Goal: Consume media (video, audio): Consume media (video, audio)

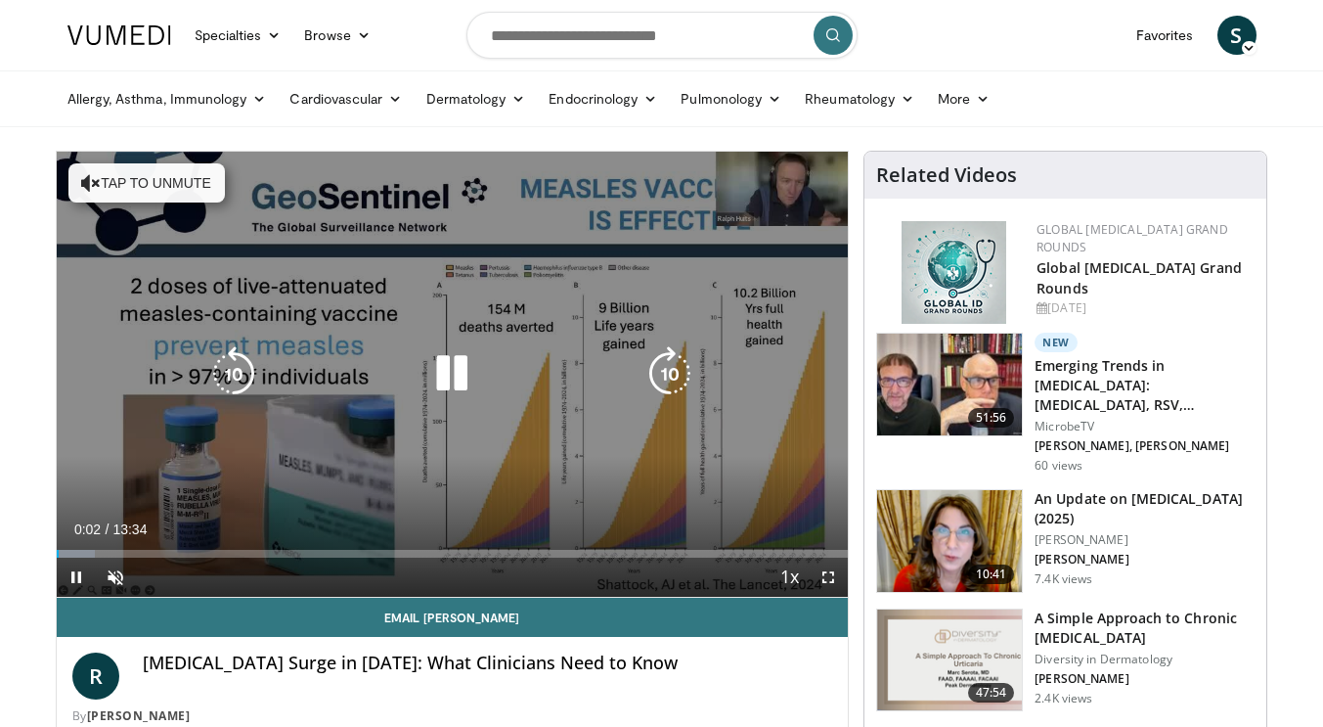
click at [452, 381] on icon "Video Player" at bounding box center [451, 373] width 55 height 55
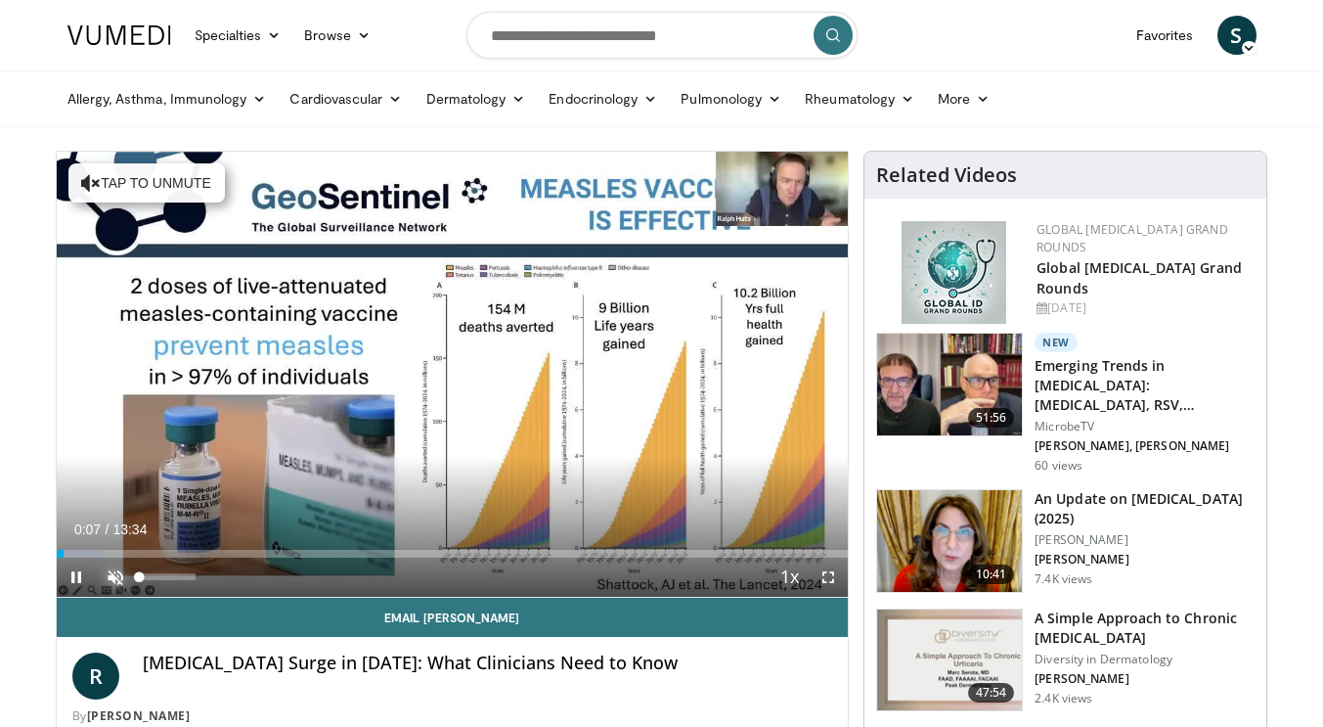
click at [115, 575] on span "Video Player" at bounding box center [115, 576] width 39 height 39
click at [828, 573] on span "Video Player" at bounding box center [828, 576] width 39 height 39
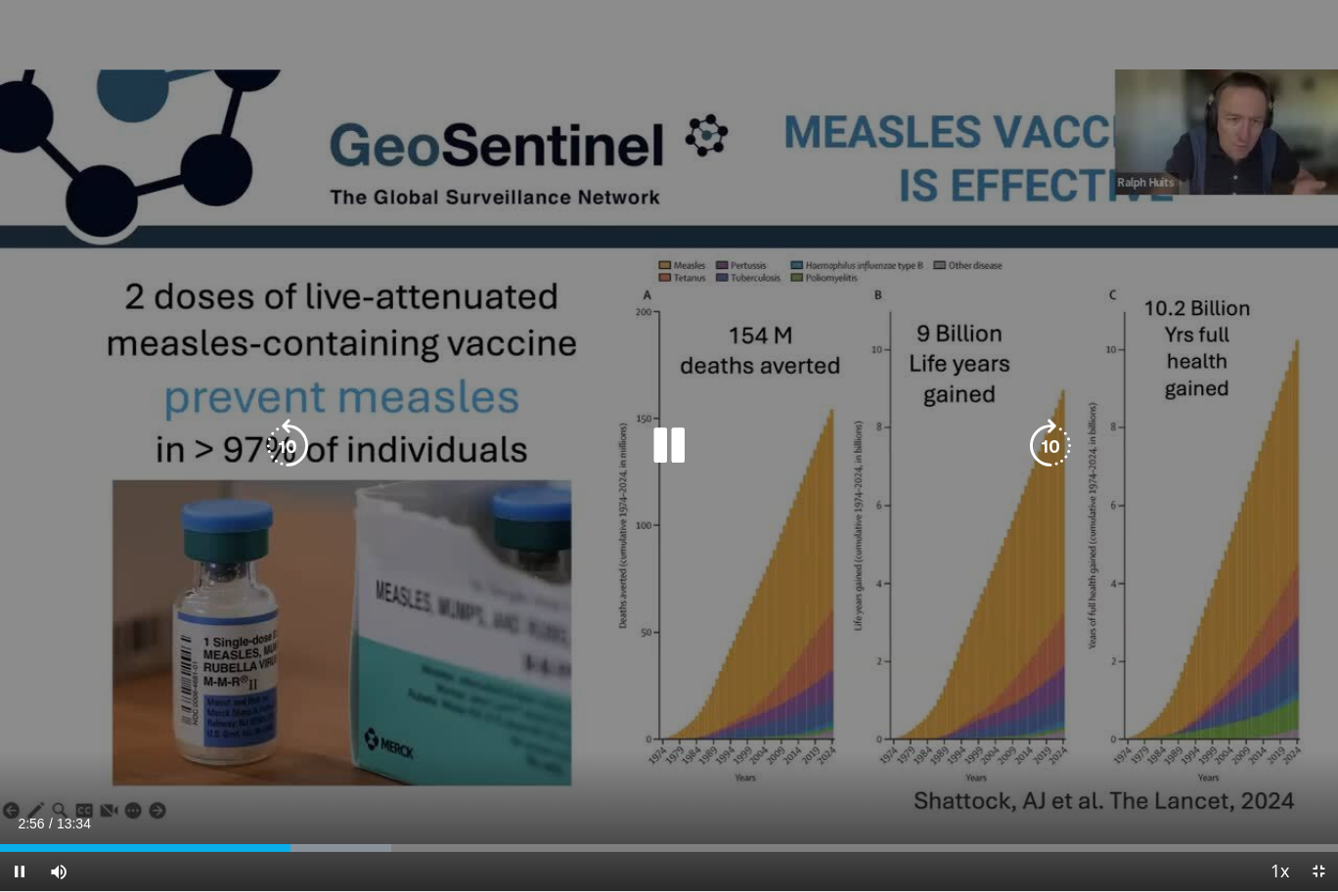
click at [671, 454] on icon "Video Player" at bounding box center [669, 446] width 55 height 55
click at [659, 460] on icon "Video Player" at bounding box center [669, 446] width 55 height 55
click at [671, 449] on icon "Video Player" at bounding box center [669, 446] width 55 height 55
click at [670, 453] on icon "Video Player" at bounding box center [669, 446] width 55 height 55
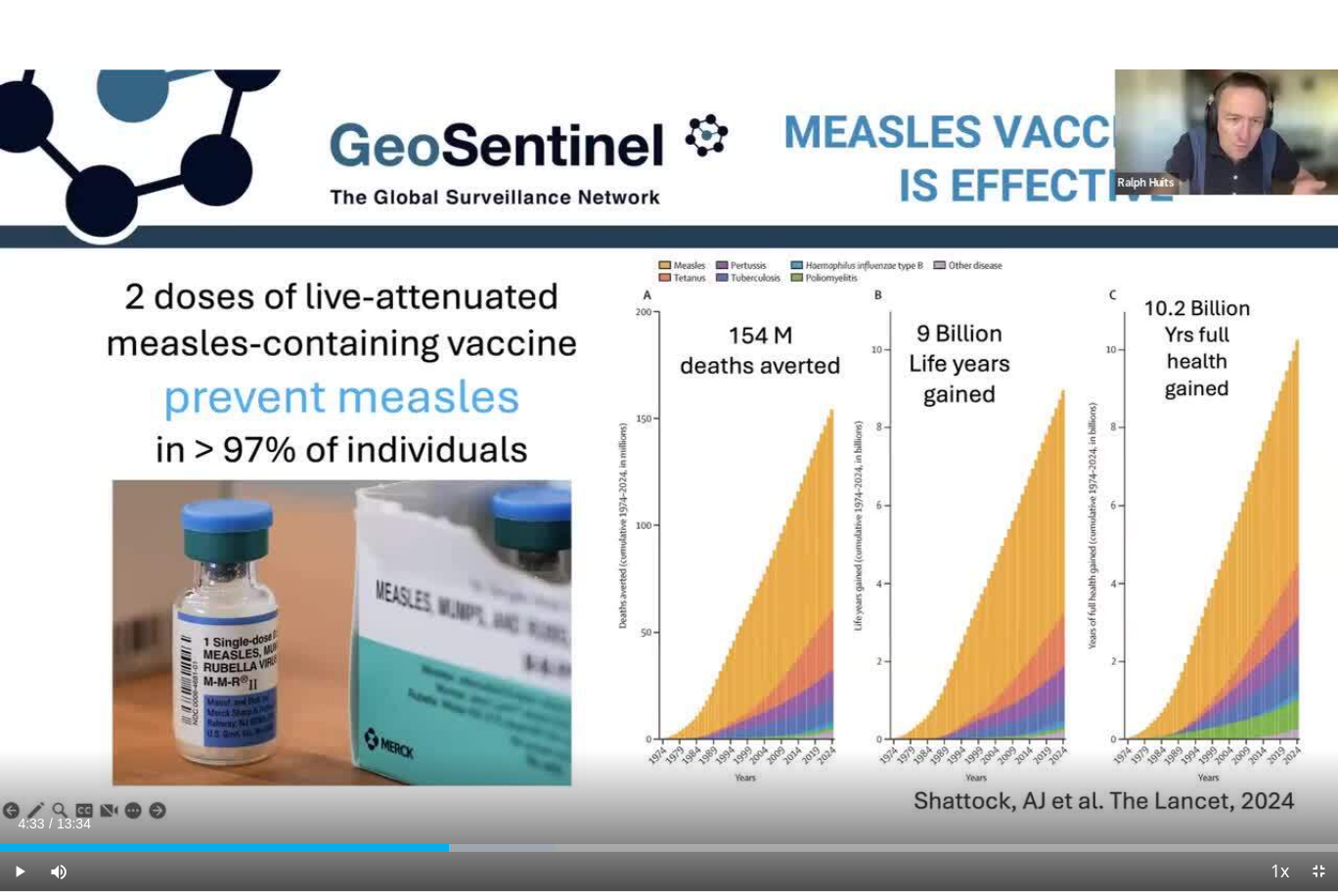
click at [670, 453] on div "10 seconds Tap to unmute" at bounding box center [669, 445] width 1338 height 891
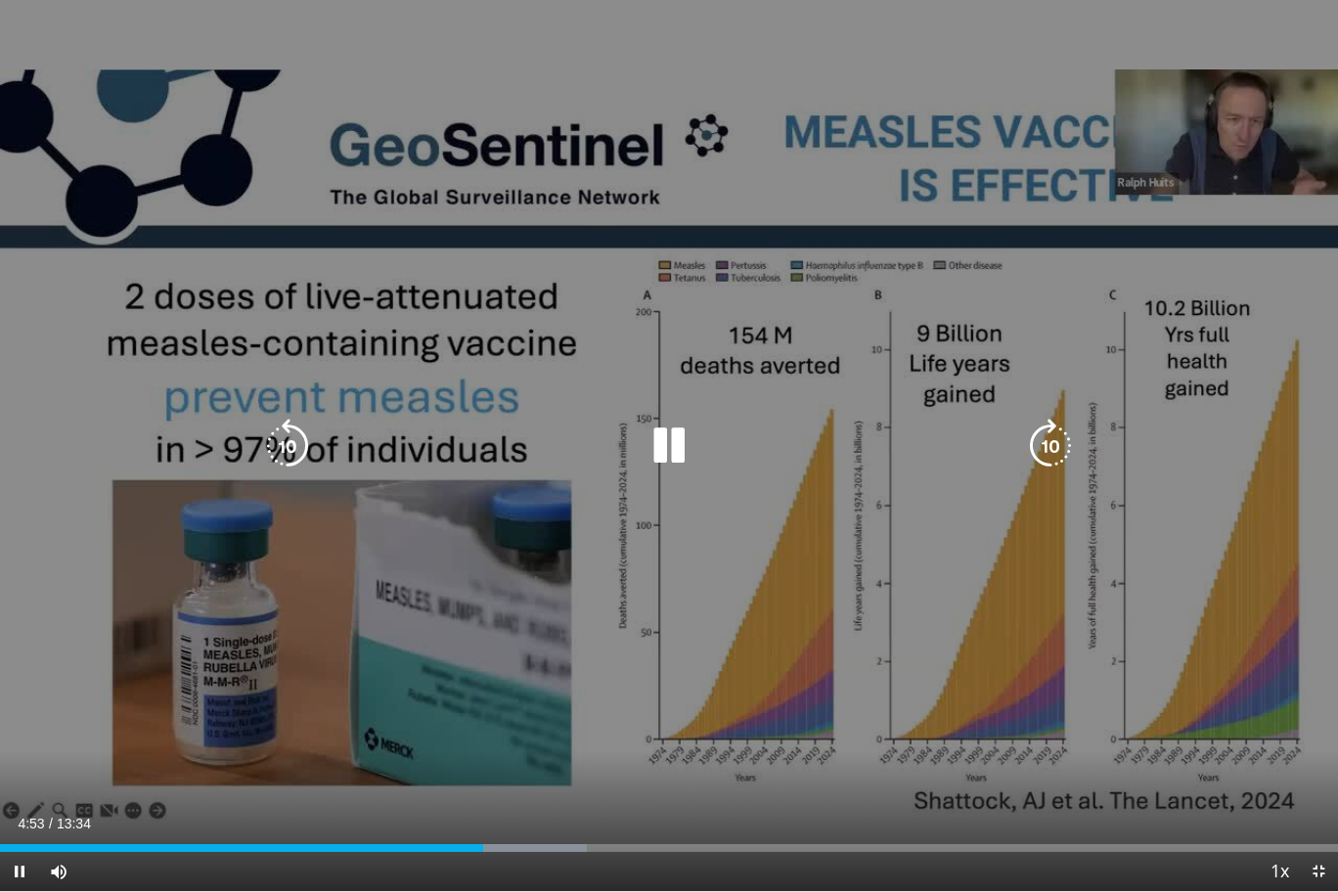
click at [675, 457] on icon "Video Player" at bounding box center [669, 446] width 55 height 55
click at [661, 456] on icon "Video Player" at bounding box center [669, 446] width 55 height 55
click at [678, 445] on icon "Video Player" at bounding box center [669, 446] width 55 height 55
click at [667, 444] on icon "Video Player" at bounding box center [669, 446] width 55 height 55
click at [644, 726] on div "10 seconds Tap to unmute" at bounding box center [669, 445] width 1338 height 891
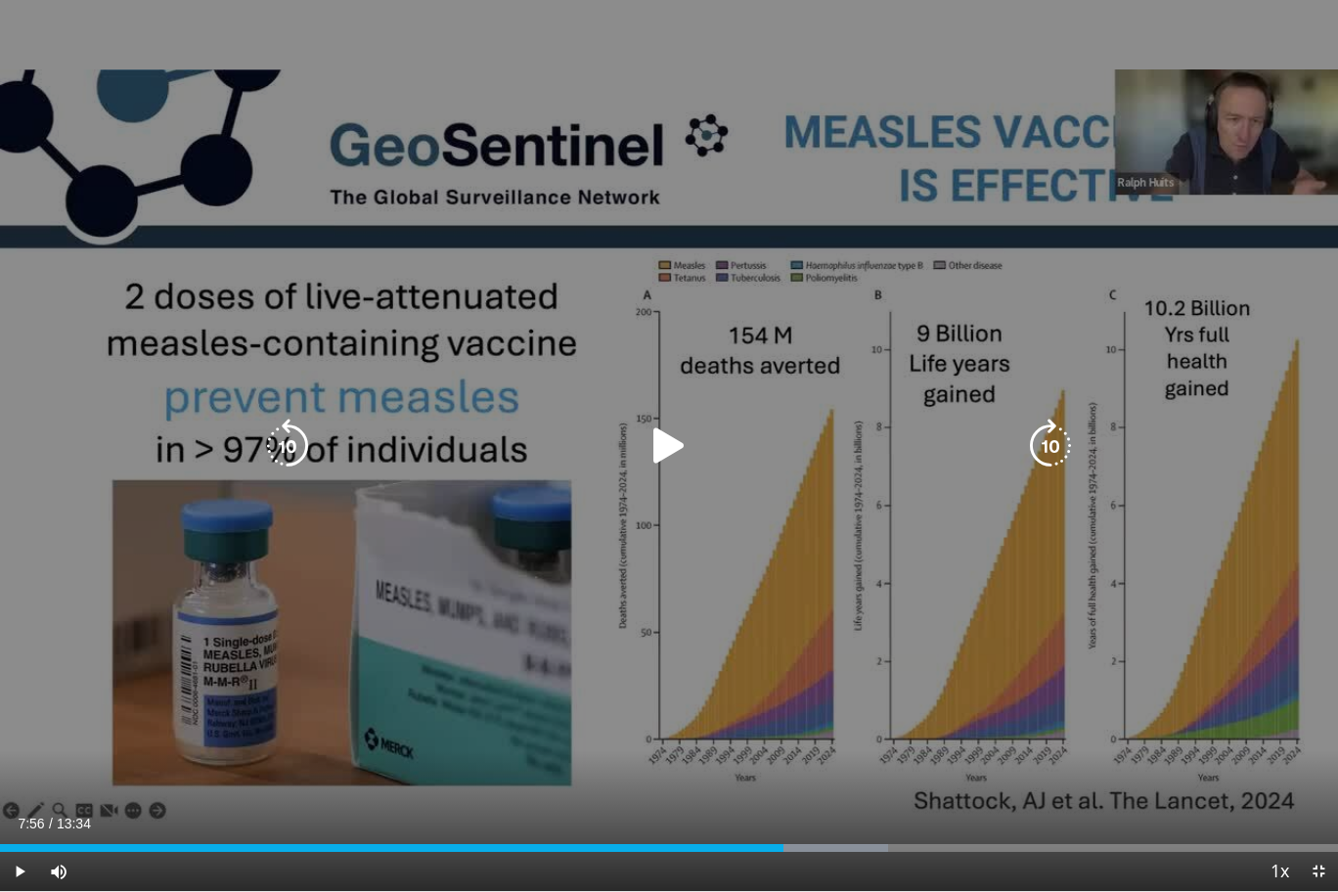
click at [644, 726] on div "10 seconds Tap to unmute" at bounding box center [669, 445] width 1338 height 891
drag, startPoint x: 629, startPoint y: 886, endPoint x: 532, endPoint y: 731, distance: 183.2
click at [532, 726] on div "10 seconds Tap to unmute" at bounding box center [669, 445] width 1338 height 891
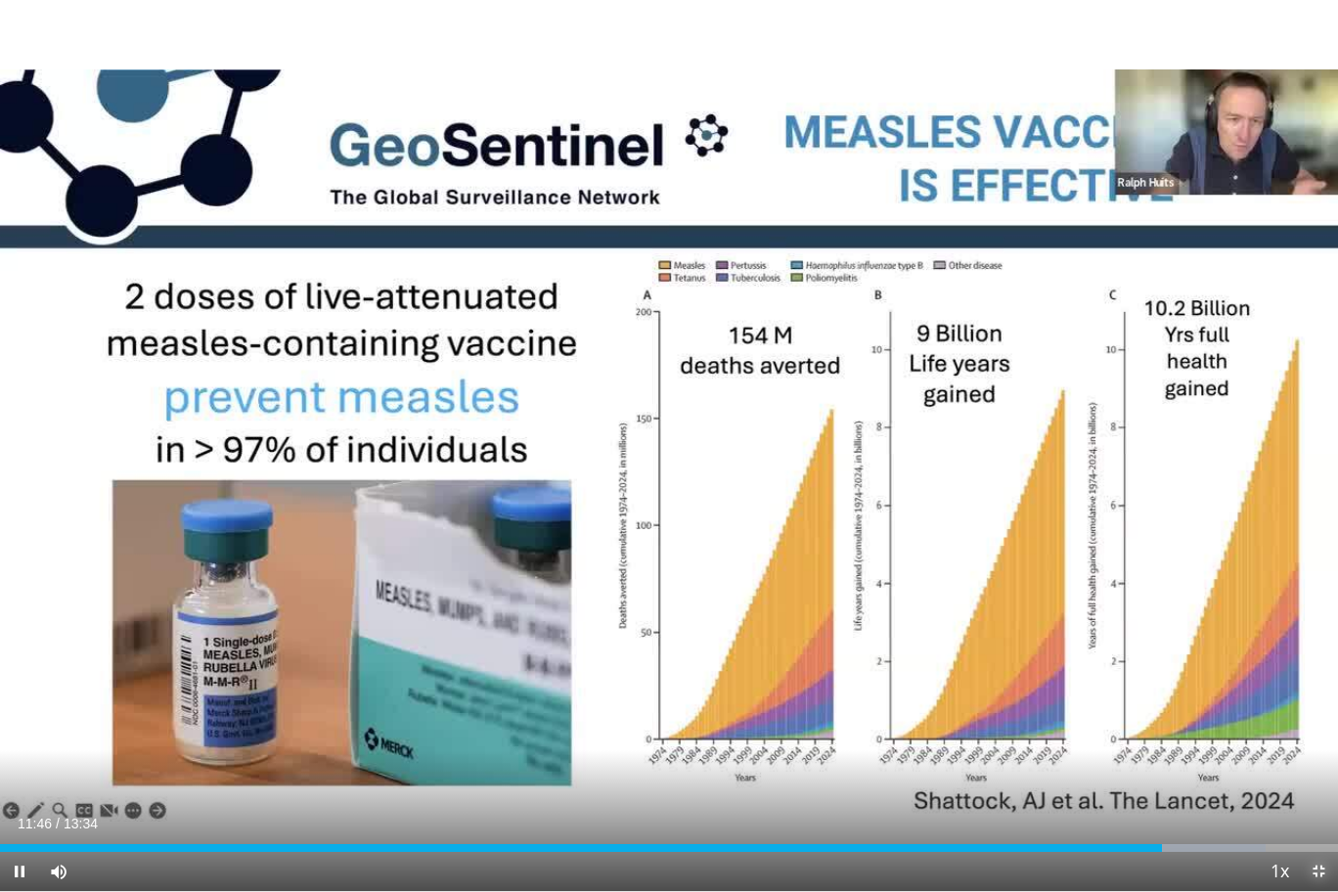
click at [1307, 726] on span "Video Player" at bounding box center [1318, 871] width 39 height 39
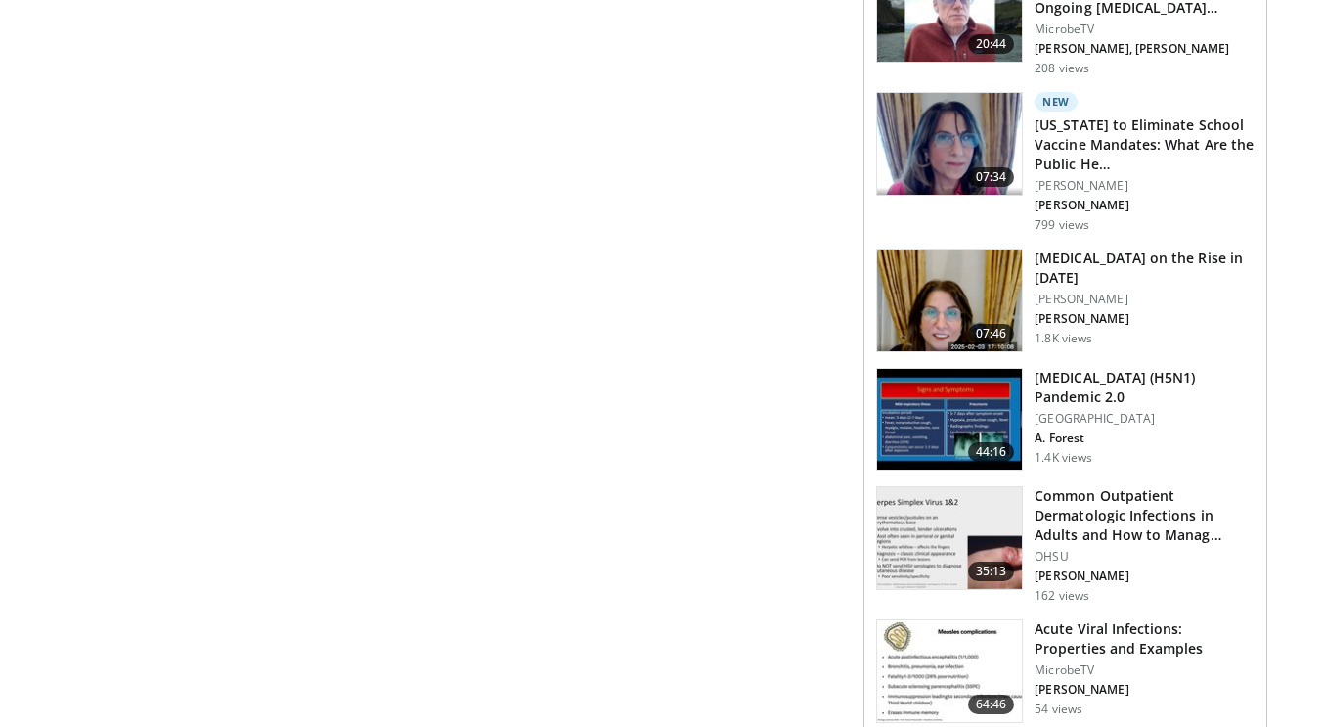
scroll to position [2256, 0]
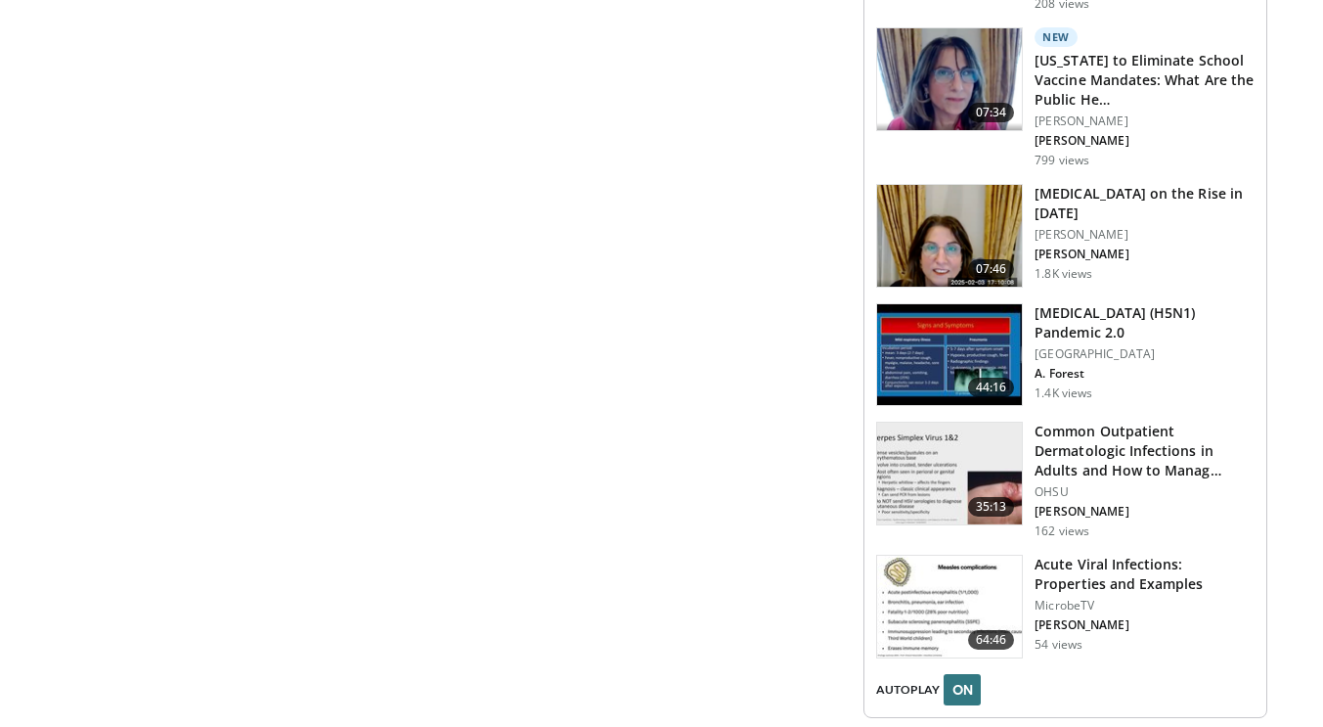
click at [976, 447] on img at bounding box center [949, 473] width 145 height 102
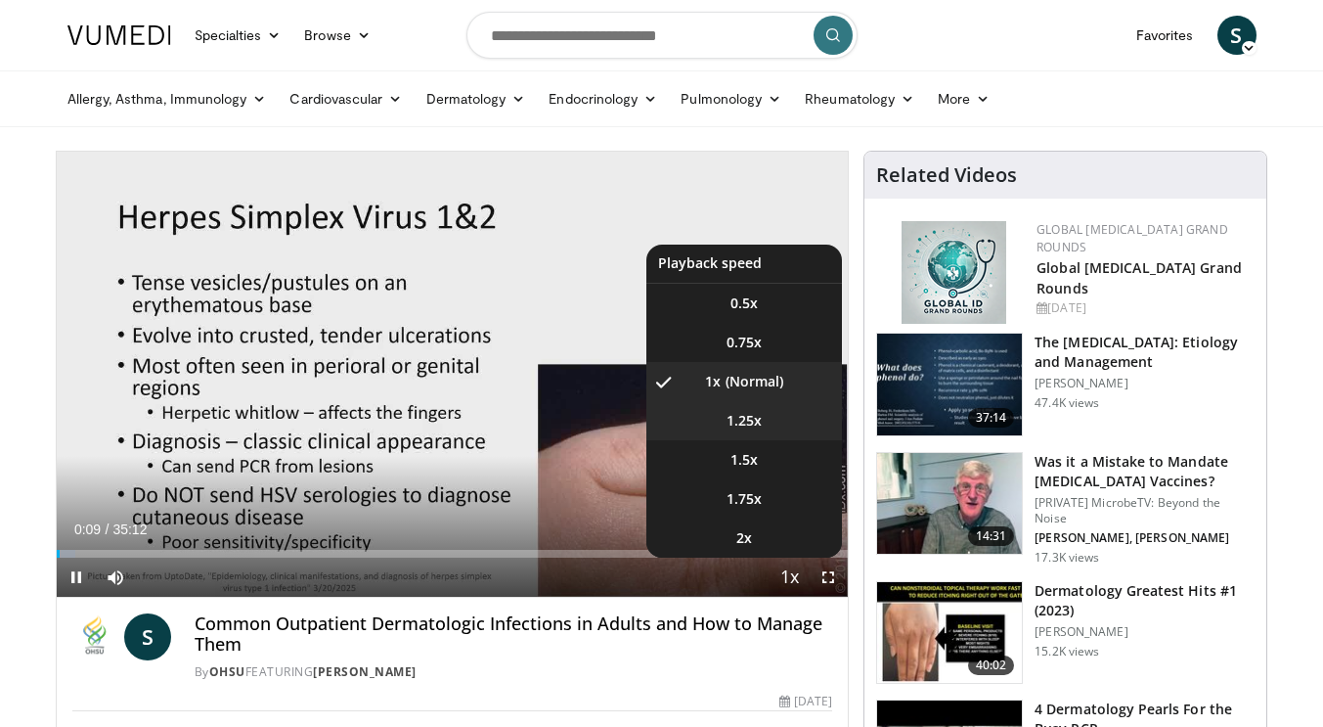
click at [748, 425] on span "1.25x" at bounding box center [744, 421] width 35 height 20
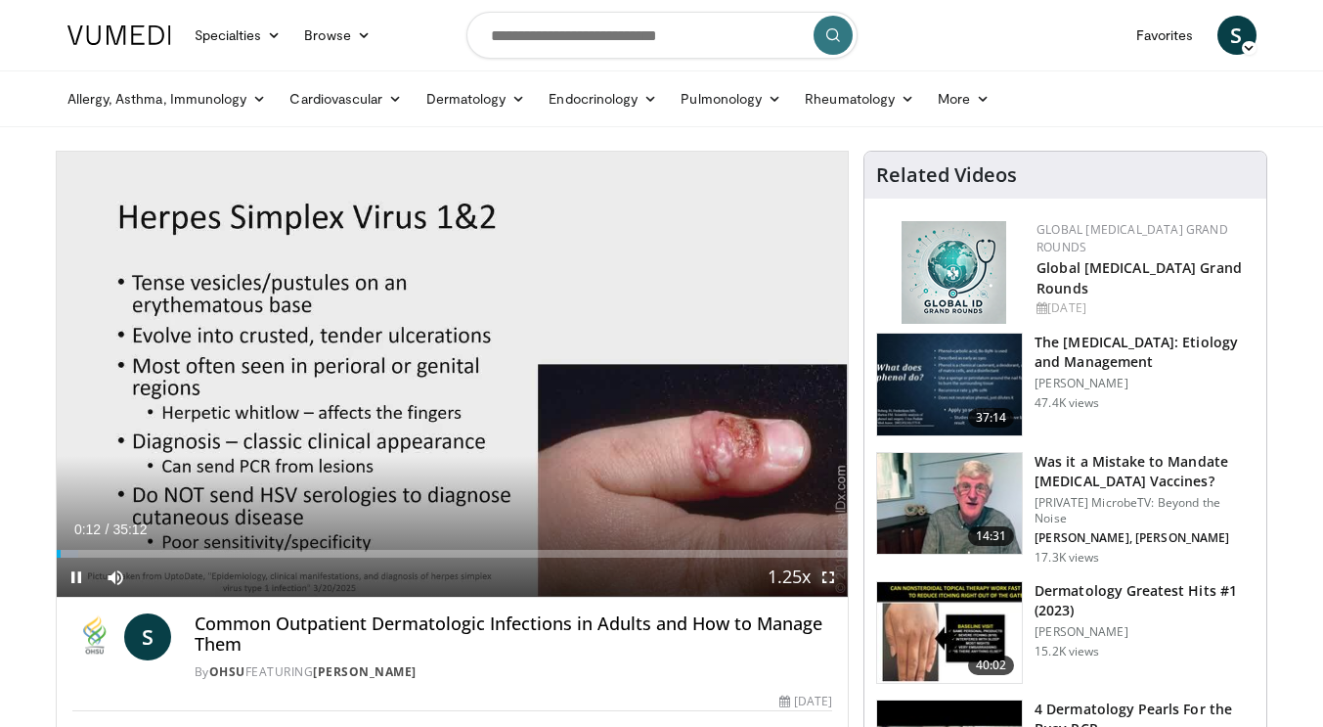
click at [825, 574] on span "Video Player" at bounding box center [828, 576] width 39 height 39
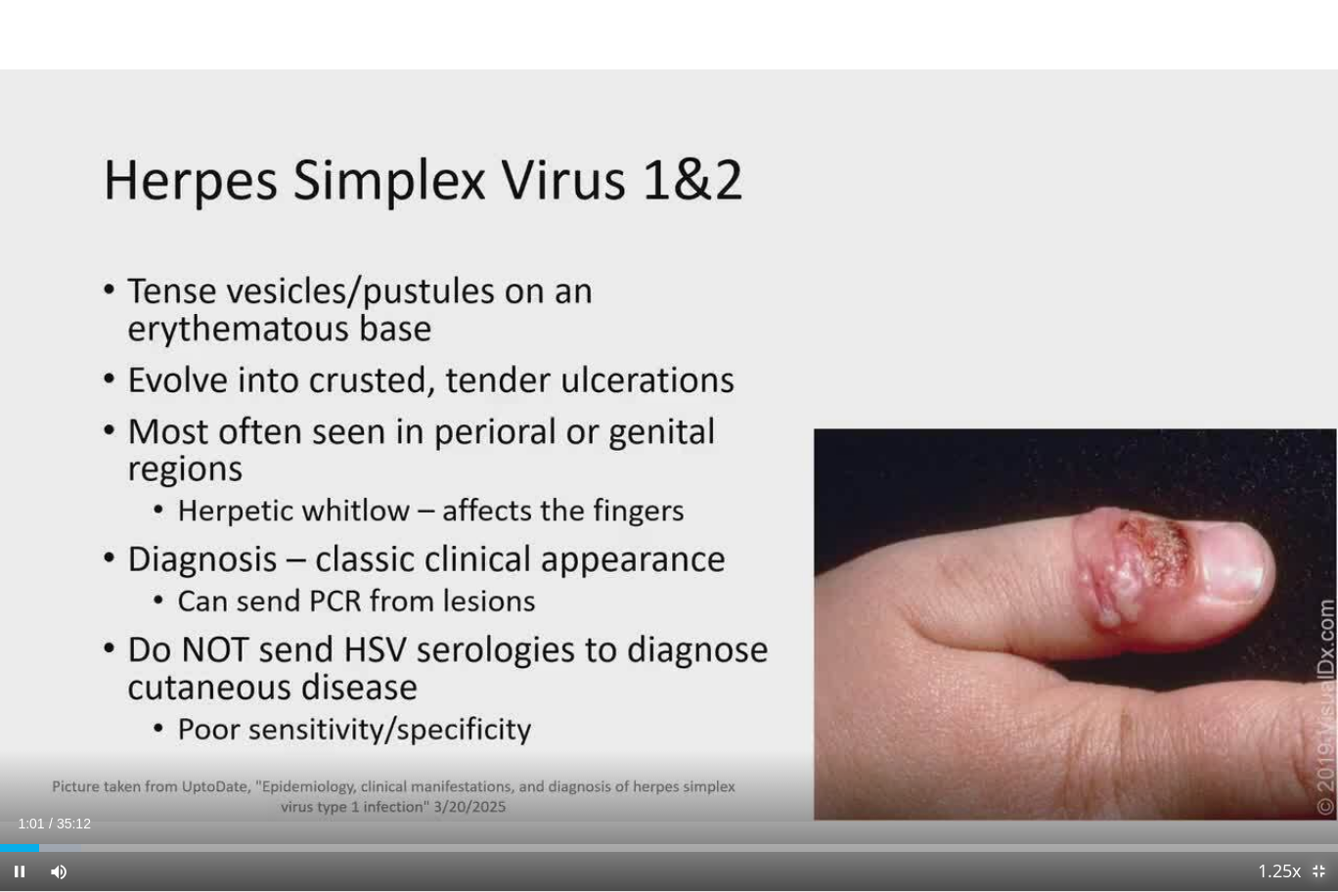
click at [1317, 726] on span "Video Player" at bounding box center [1318, 871] width 39 height 39
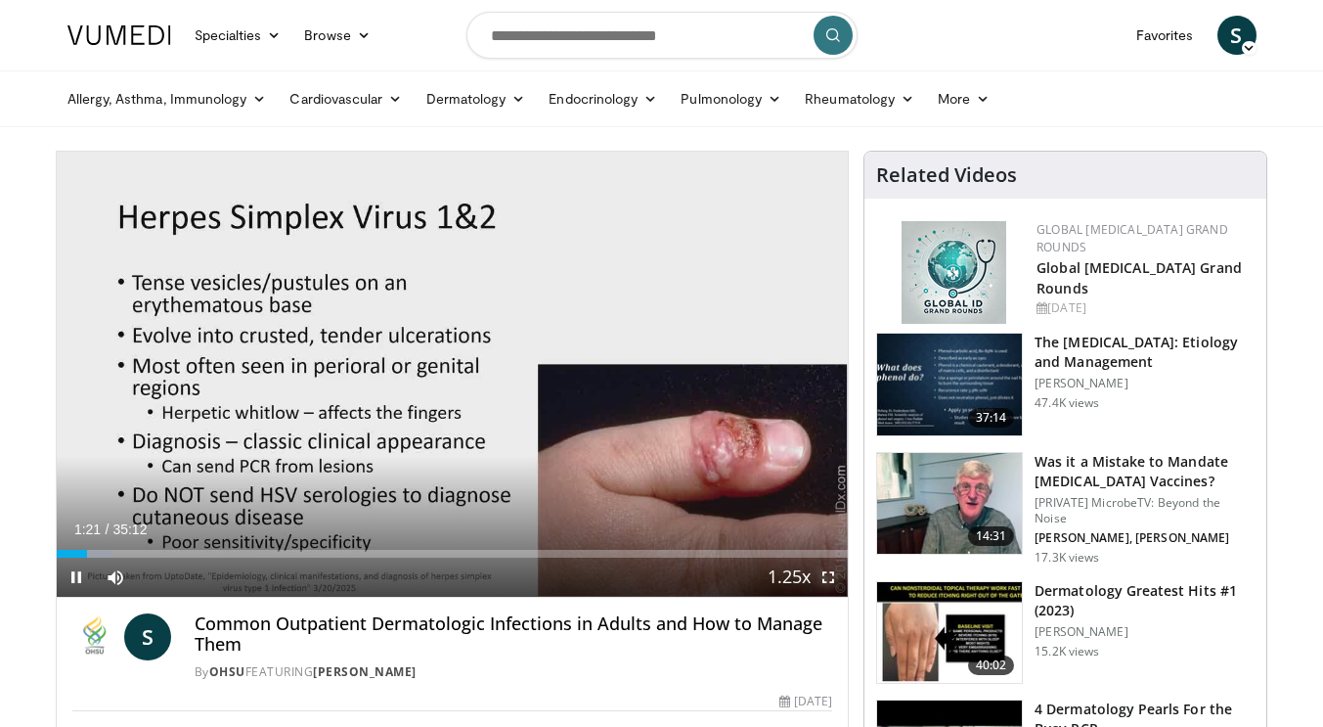
click at [824, 579] on span "Video Player" at bounding box center [828, 576] width 39 height 39
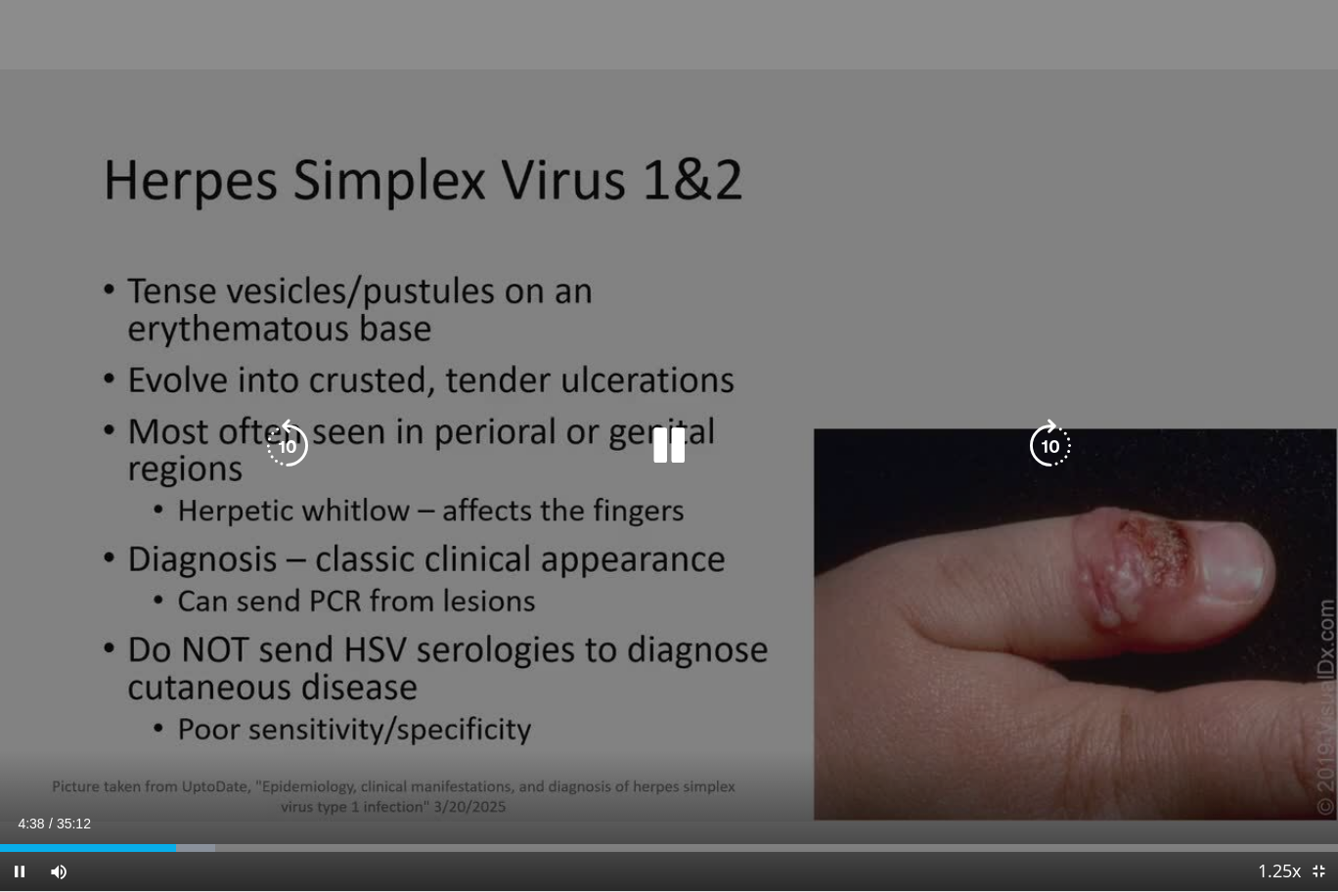
click at [672, 450] on icon "Video Player" at bounding box center [669, 446] width 55 height 55
click at [657, 441] on icon "Video Player" at bounding box center [669, 446] width 55 height 55
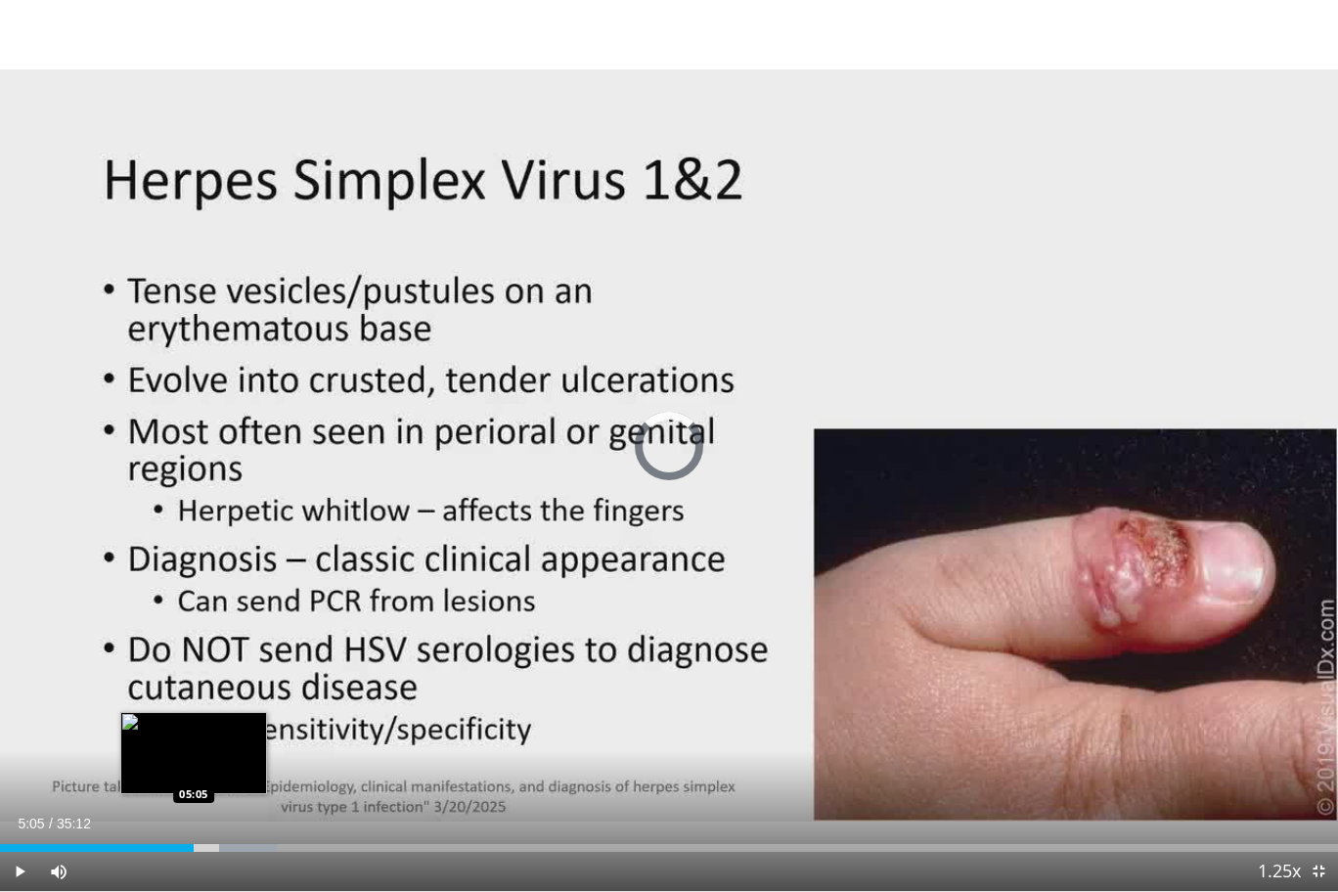
click at [194, 726] on div "Loaded : 20.66% 06:16 05:05" at bounding box center [669, 842] width 1338 height 19
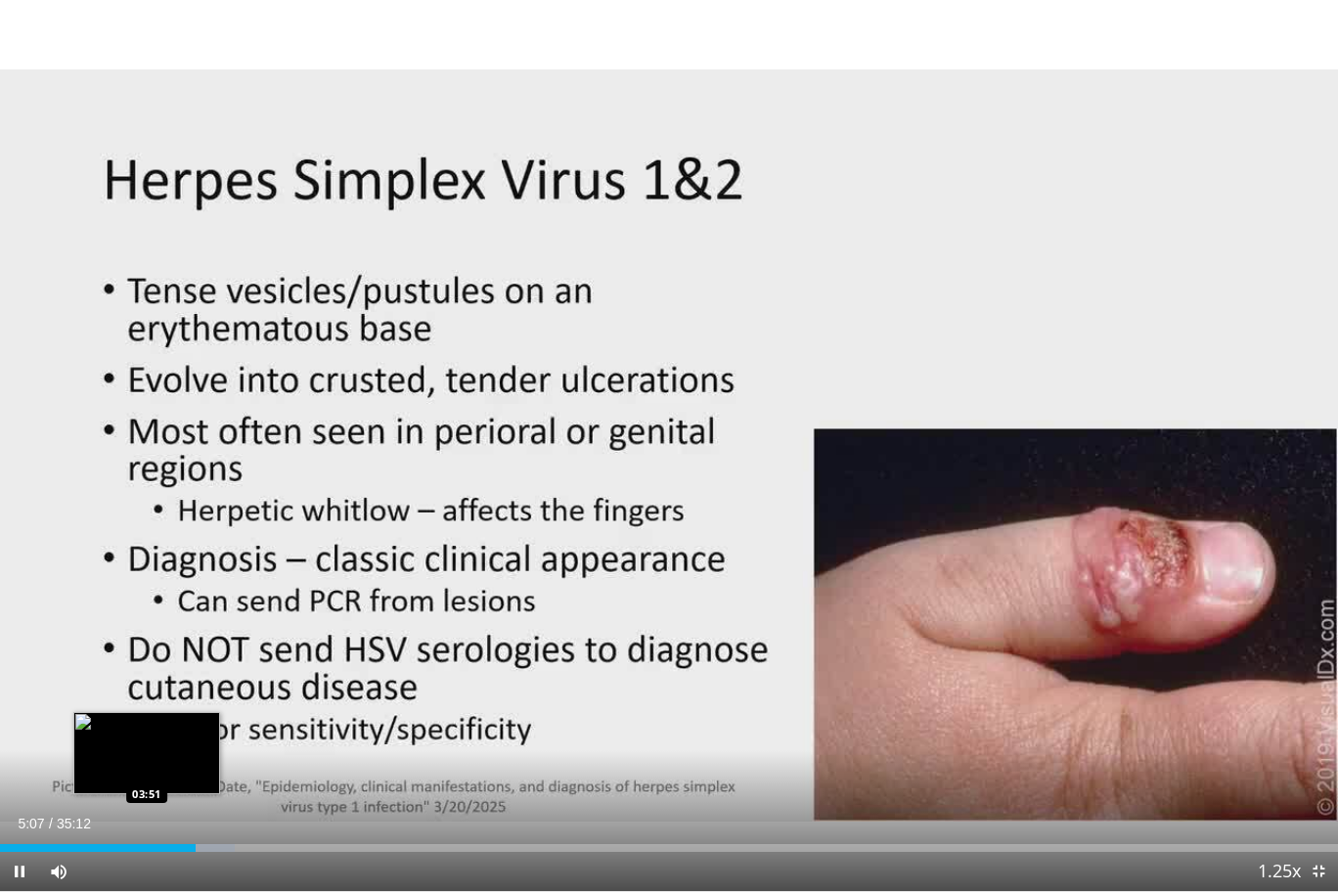
click at [146, 726] on div "05:08" at bounding box center [98, 848] width 196 height 8
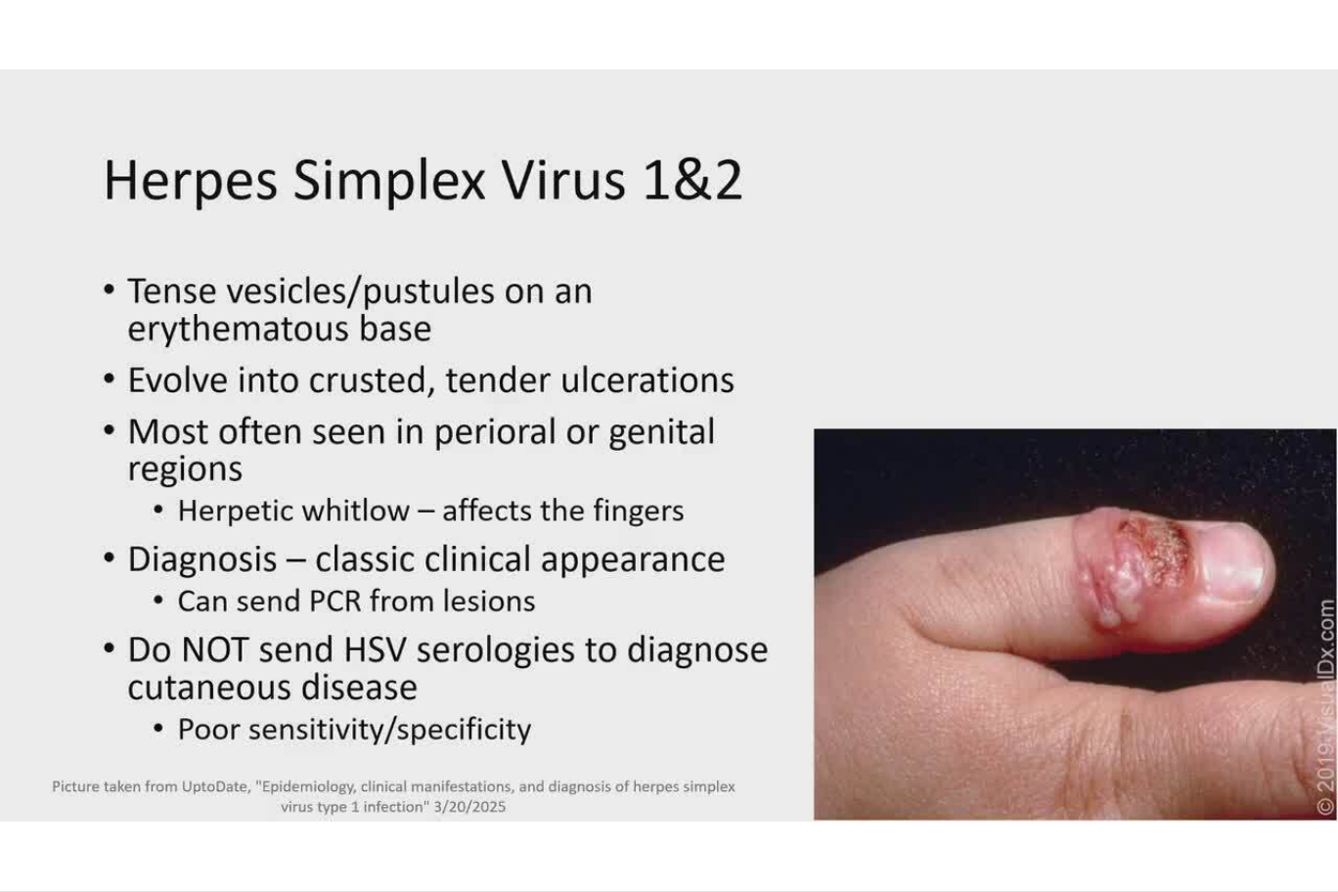
click at [161, 726] on video-js "**********" at bounding box center [669, 446] width 1338 height 892
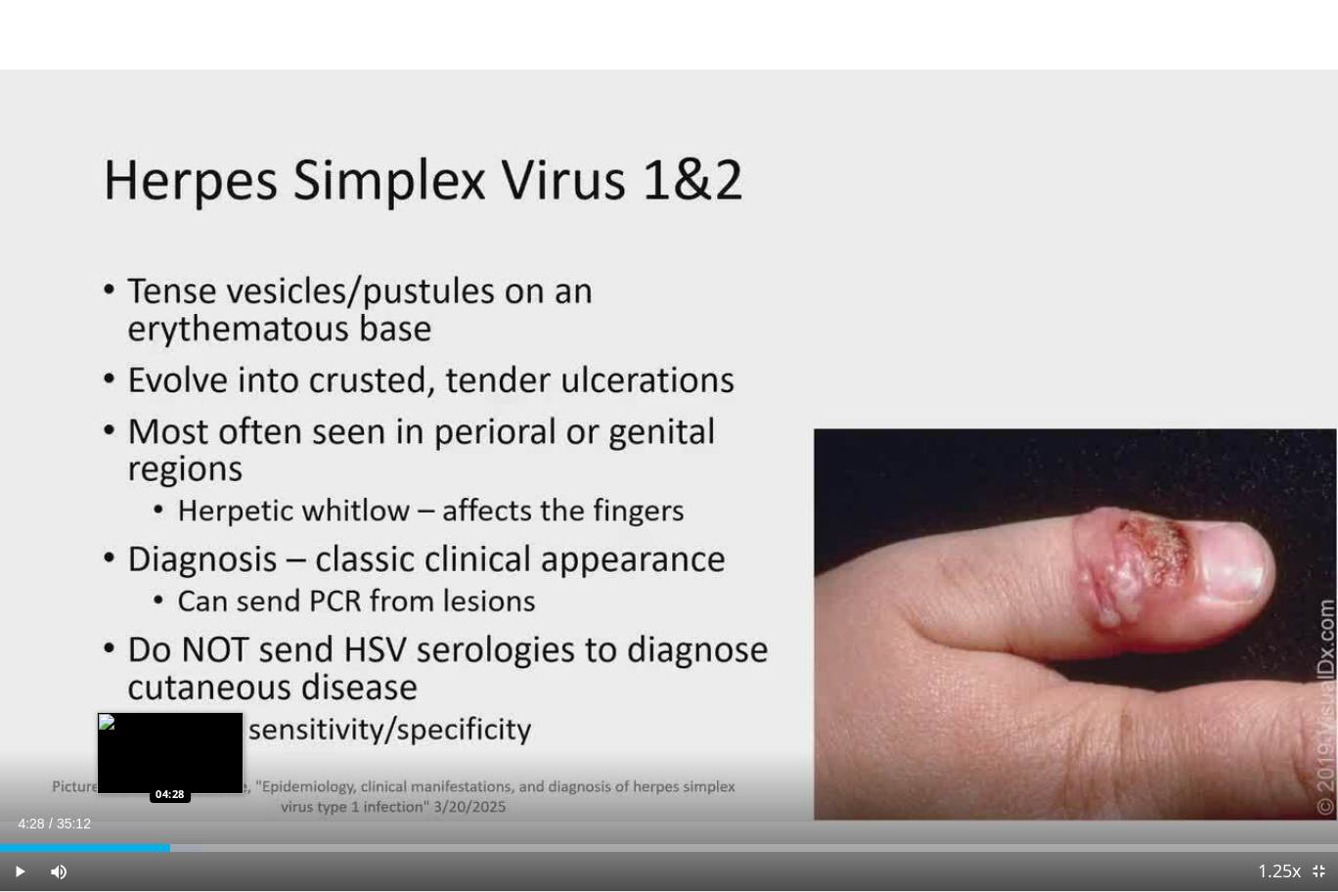
click at [169, 726] on div "Loaded : 15.03% 04:28 04:28" at bounding box center [669, 848] width 1338 height 8
click at [180, 726] on div "Loaded : 15.97% 04:45 04:44" at bounding box center [669, 848] width 1338 height 8
click at [193, 726] on div "Progress Bar" at bounding box center [192, 848] width 59 height 8
click at [200, 726] on div "Loaded : 17.38% 05:16 05:16" at bounding box center [669, 848] width 1338 height 8
click at [214, 726] on div "Loaded : 18.32% 05:38 05:38" at bounding box center [669, 848] width 1338 height 8
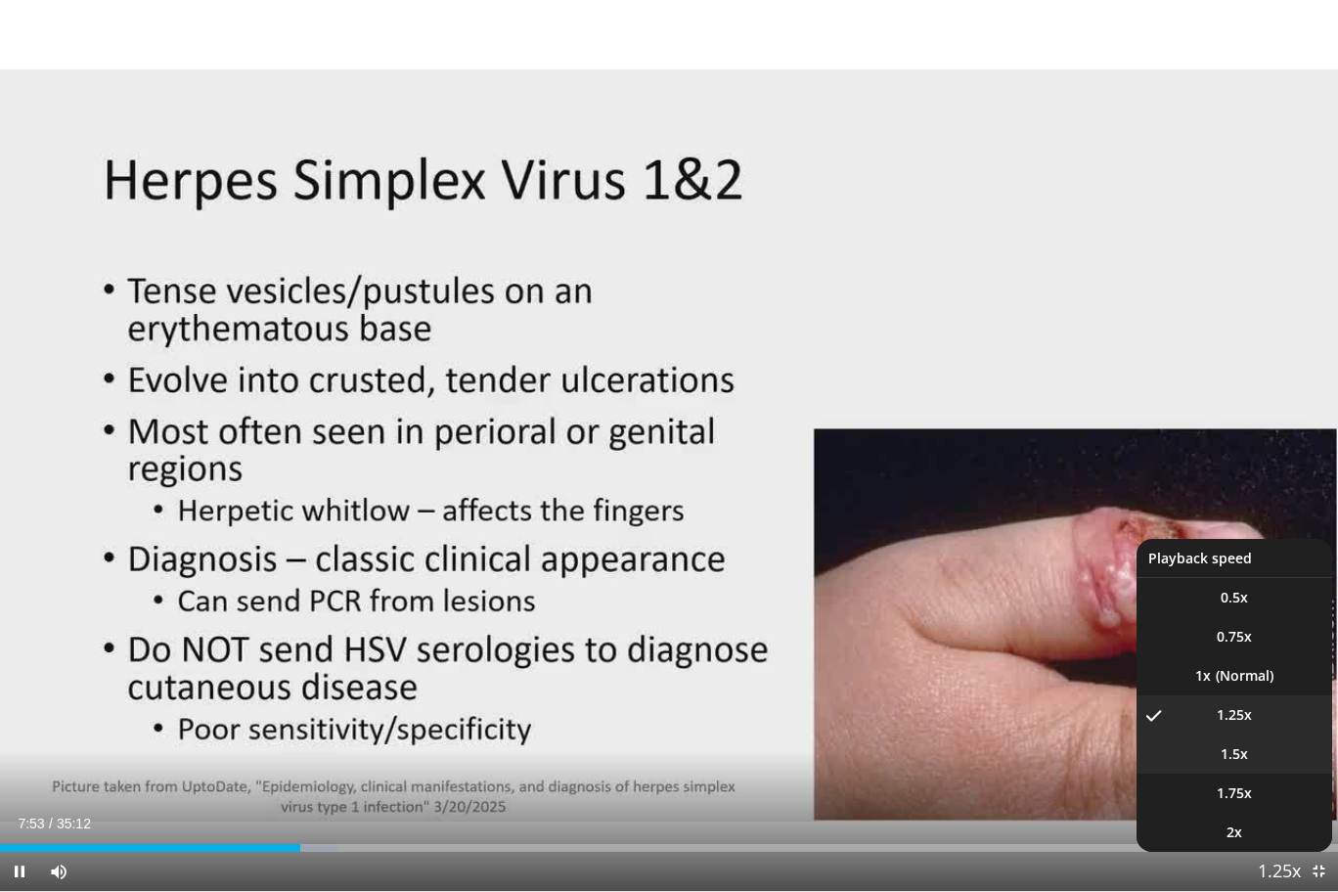
click at [1238, 726] on span "1.5x" at bounding box center [1234, 754] width 27 height 20
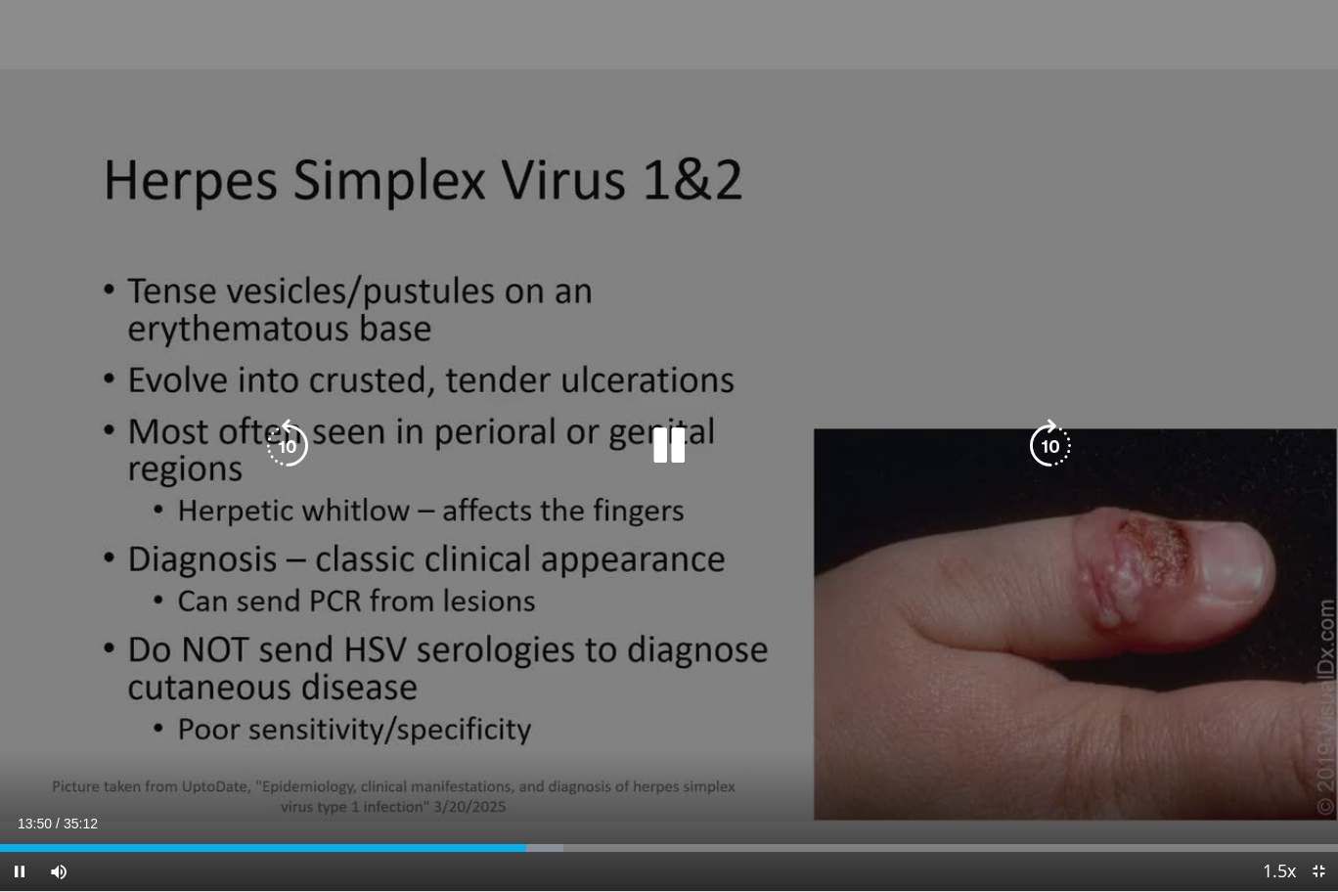
click at [666, 440] on icon "Video Player" at bounding box center [669, 446] width 55 height 55
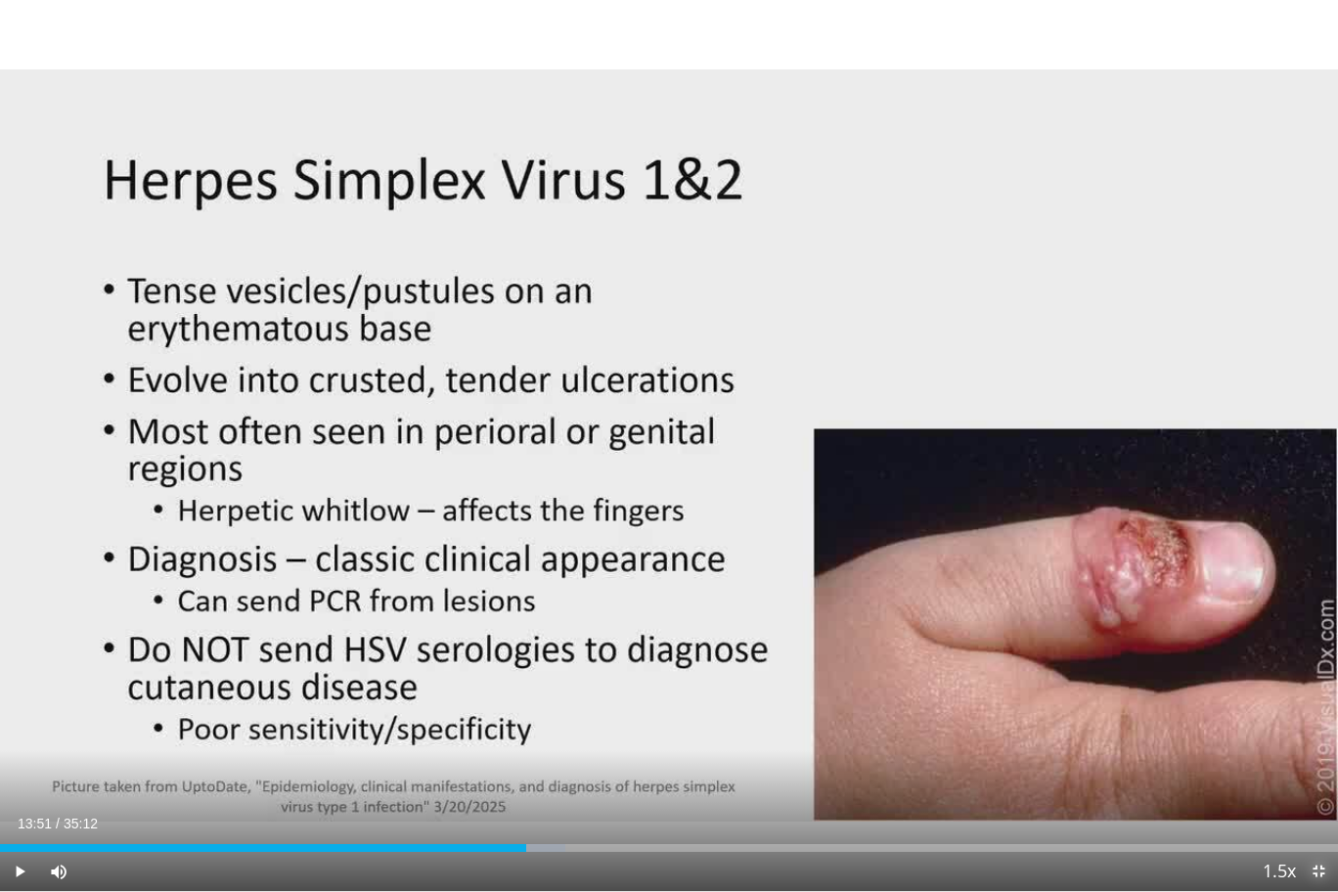
click at [1314, 726] on span "Video Player" at bounding box center [1318, 871] width 39 height 39
